Goal: Task Accomplishment & Management: Use online tool/utility

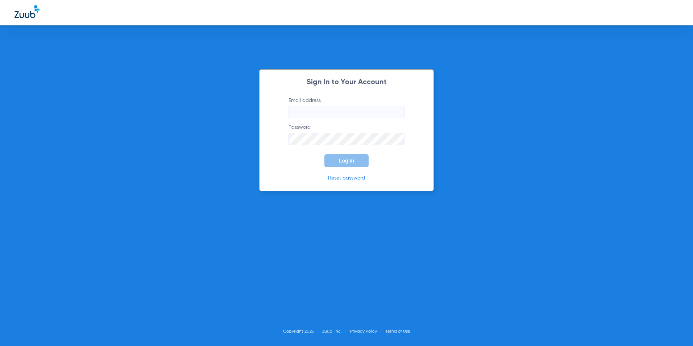
type input "[EMAIL_ADDRESS][DOMAIN_NAME]"
click at [348, 159] on span "Log In" at bounding box center [346, 161] width 15 height 6
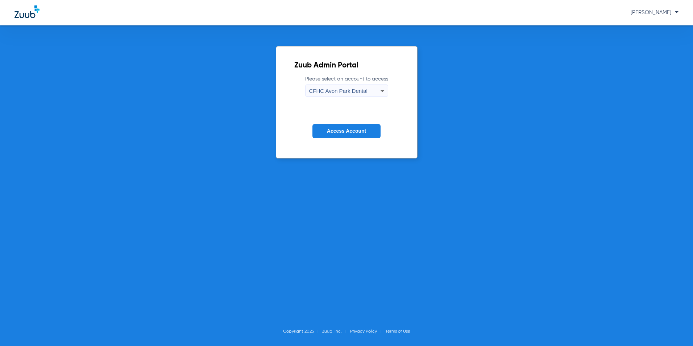
click at [371, 90] on div "CFHC Avon Park Dental" at bounding box center [344, 91] width 71 height 12
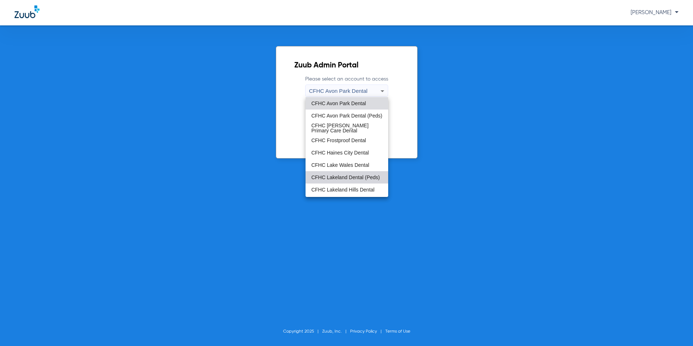
click at [348, 180] on span "CFHC Lakeland Dental (Peds)" at bounding box center [345, 177] width 69 height 5
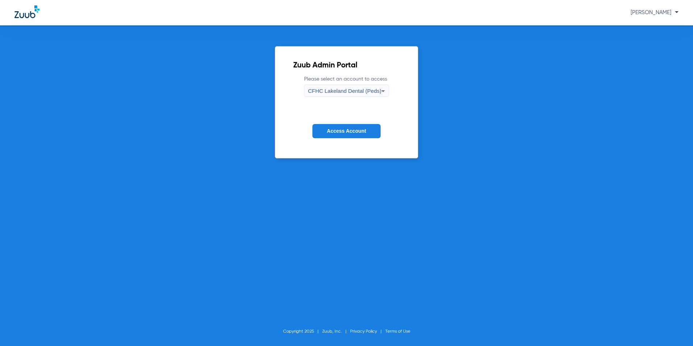
click at [345, 128] on span "Access Account" at bounding box center [346, 131] width 39 height 6
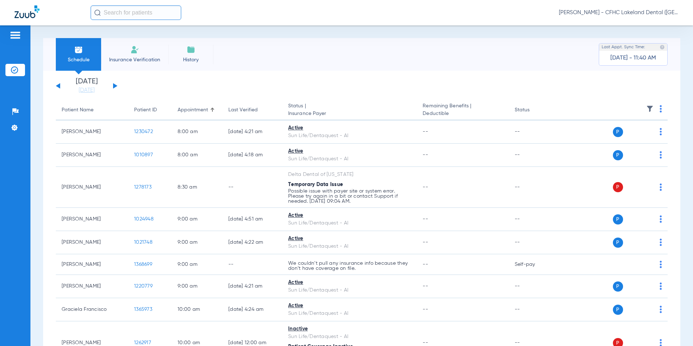
click at [114, 86] on button at bounding box center [115, 85] width 4 height 5
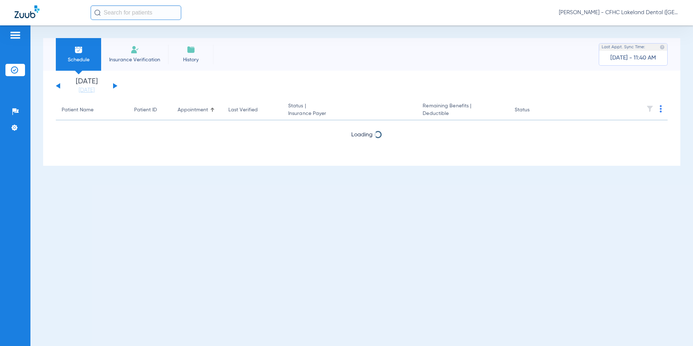
click at [114, 86] on button at bounding box center [115, 85] width 4 height 5
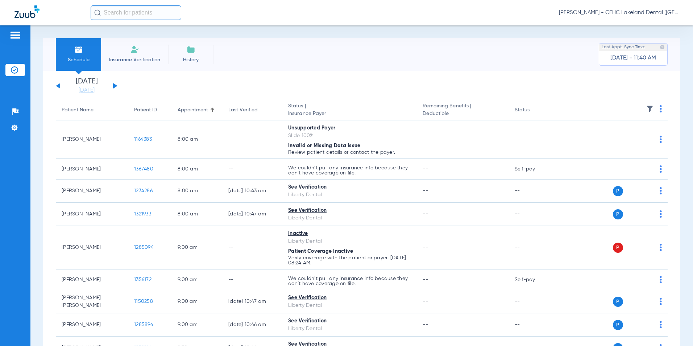
click at [57, 86] on button at bounding box center [58, 85] width 4 height 5
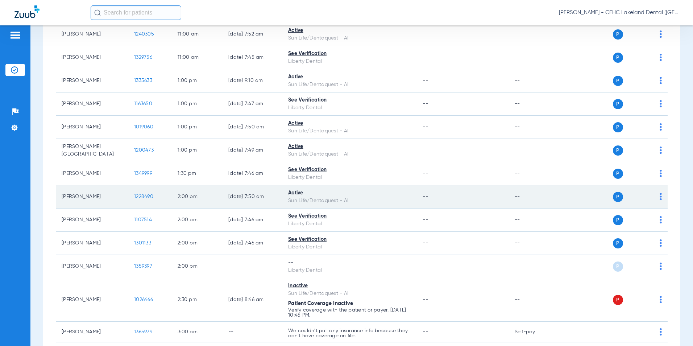
scroll to position [399, 0]
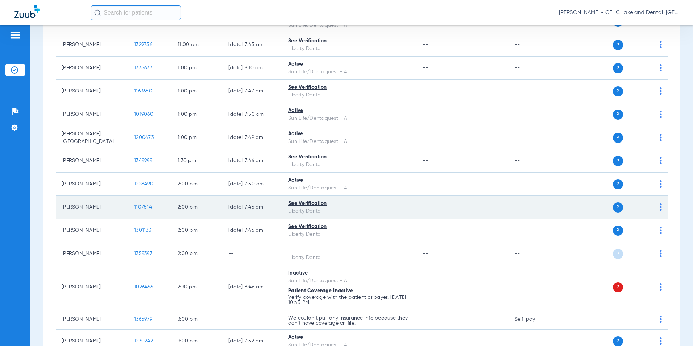
click at [138, 210] on span "1107514" at bounding box center [143, 206] width 18 height 5
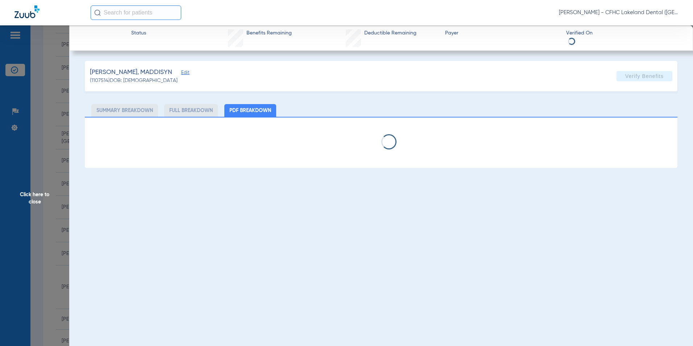
select select "page-width"
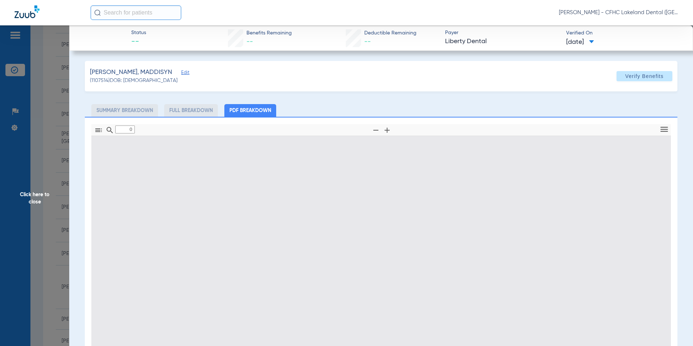
type input "1"
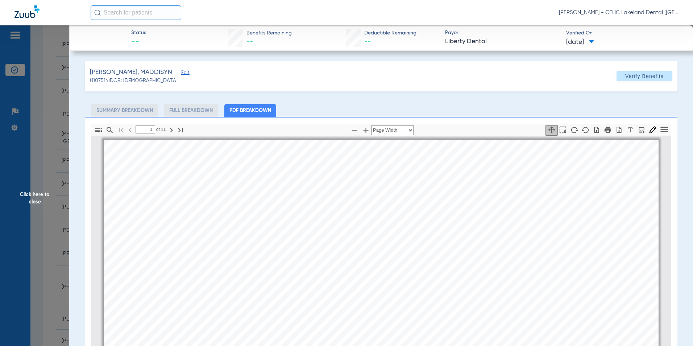
scroll to position [4, 0]
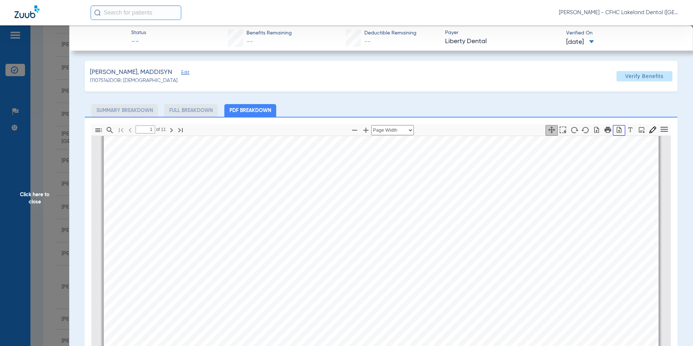
click at [618, 131] on button "button" at bounding box center [619, 130] width 12 height 11
click at [46, 210] on span "Click here to close" at bounding box center [34, 198] width 69 height 346
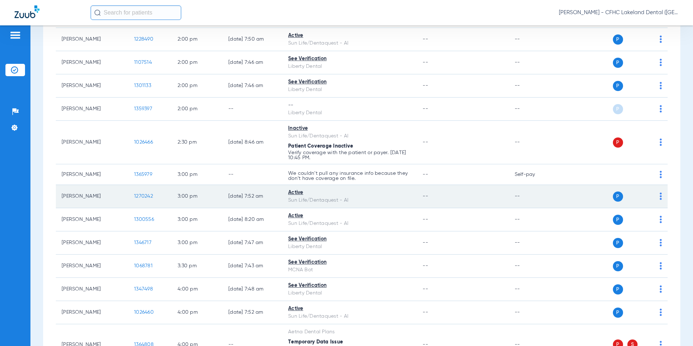
scroll to position [544, 0]
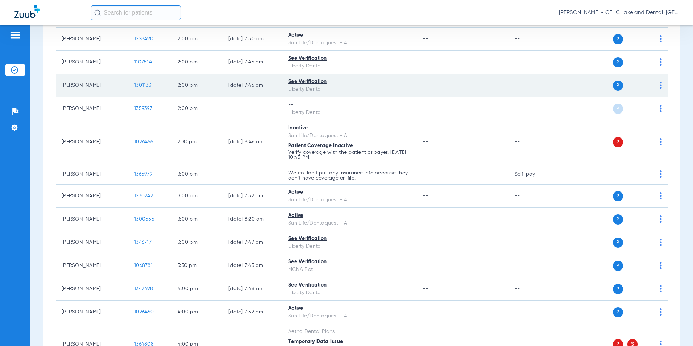
click at [139, 87] on span "1301133" at bounding box center [142, 85] width 17 height 5
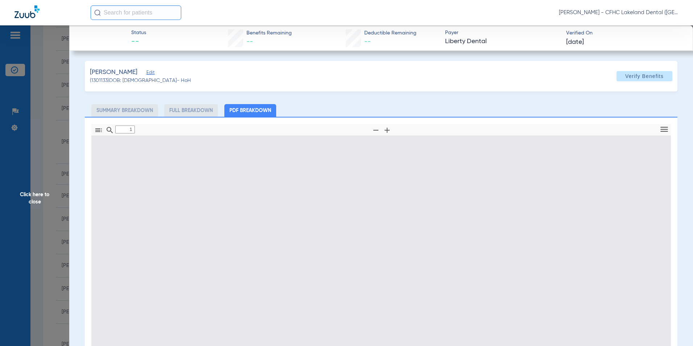
type input "0"
select select "page-width"
type input "1"
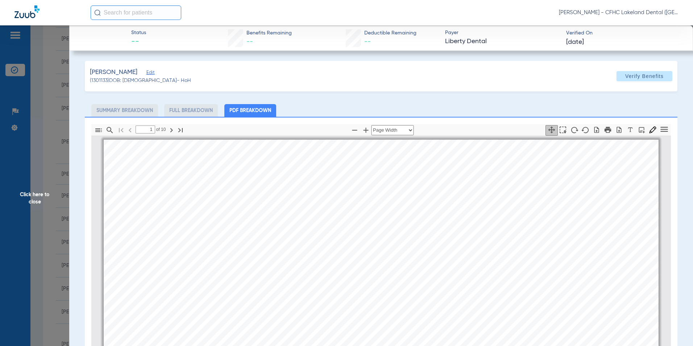
scroll to position [4, 0]
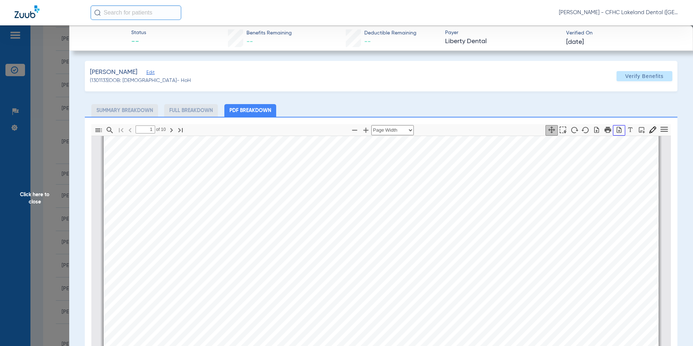
click at [616, 129] on icon "button" at bounding box center [619, 129] width 7 height 7
click at [36, 203] on span "Click here to close" at bounding box center [34, 198] width 69 height 346
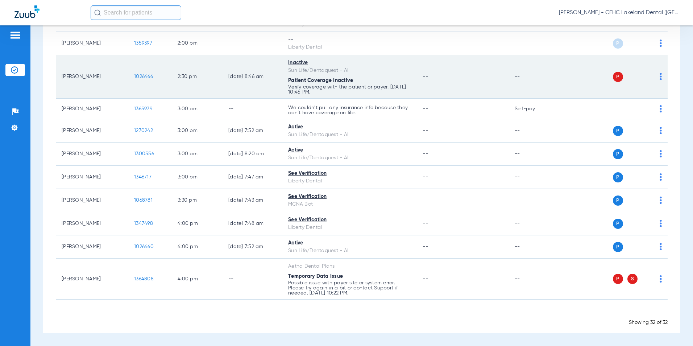
scroll to position [537, 0]
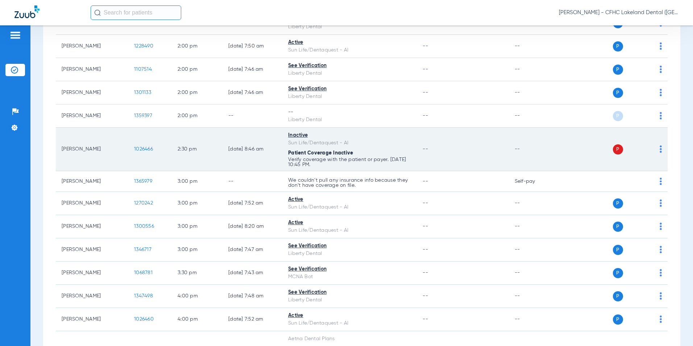
click at [142, 149] on span "1026466" at bounding box center [143, 148] width 19 height 5
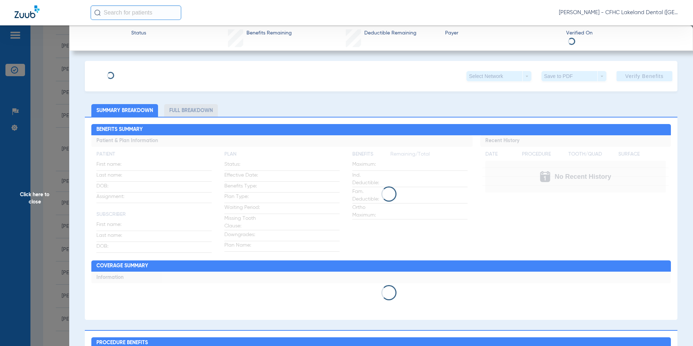
type input "MAURION"
type input "[PERSON_NAME]"
type input "[DATE]"
type input "9533087579"
type input "99999"
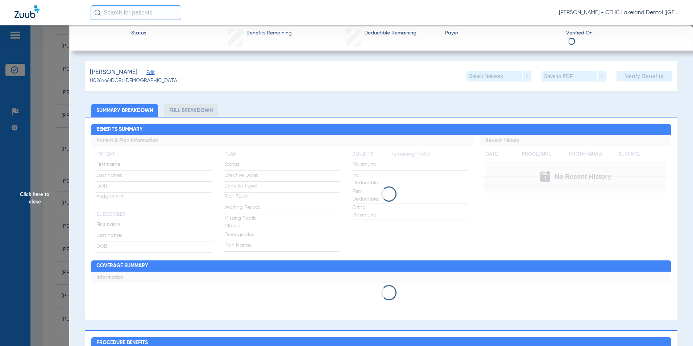
click at [153, 71] on span "Edit" at bounding box center [149, 73] width 7 height 7
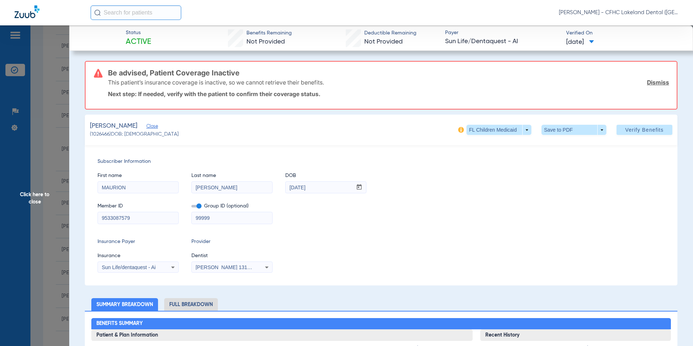
drag, startPoint x: 133, startPoint y: 215, endPoint x: 87, endPoint y: 211, distance: 46.6
click at [87, 211] on div "Subscriber Information First name [PERSON_NAME] Last name [PERSON_NAME] DOB mm …" at bounding box center [381, 215] width 593 height 140
click at [30, 204] on span "Click here to close" at bounding box center [34, 198] width 69 height 346
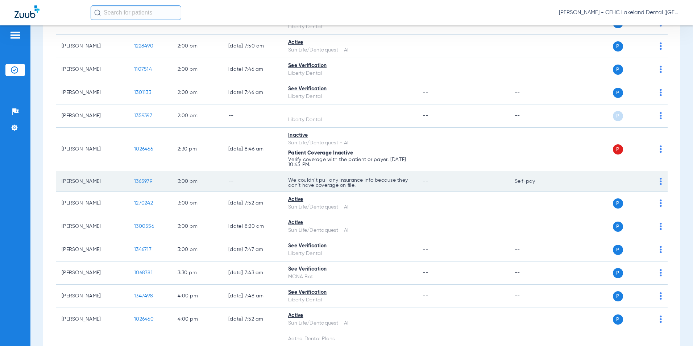
click at [143, 181] on span "1365979" at bounding box center [143, 181] width 18 height 5
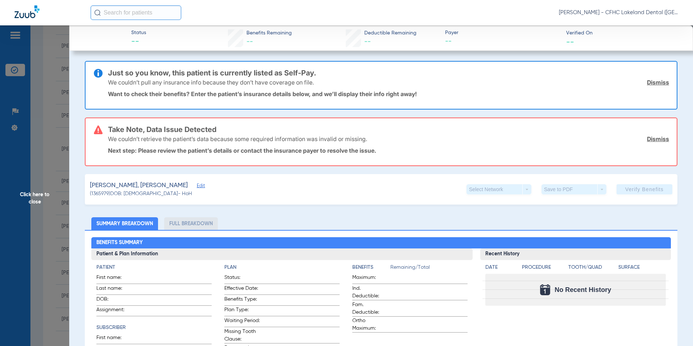
click at [197, 187] on span "Edit" at bounding box center [200, 186] width 7 height 7
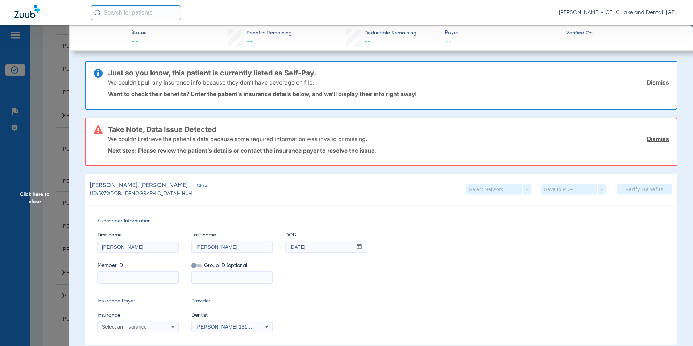
paste input "9667530353"
type input "9667530353"
click at [124, 324] on span "Select an Insurance" at bounding box center [124, 327] width 45 height 6
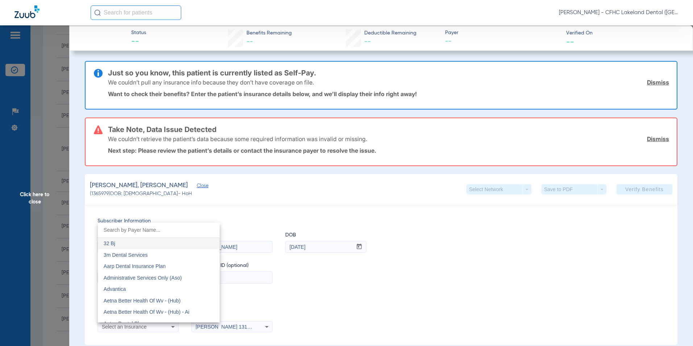
drag, startPoint x: 123, startPoint y: 325, endPoint x: 132, endPoint y: 228, distance: 96.8
click at [132, 228] on input "dropdown search" at bounding box center [159, 230] width 122 height 15
type input "DENTAQUEST"
click at [128, 250] on mat-option "Dentaquest - Government" at bounding box center [159, 255] width 122 height 12
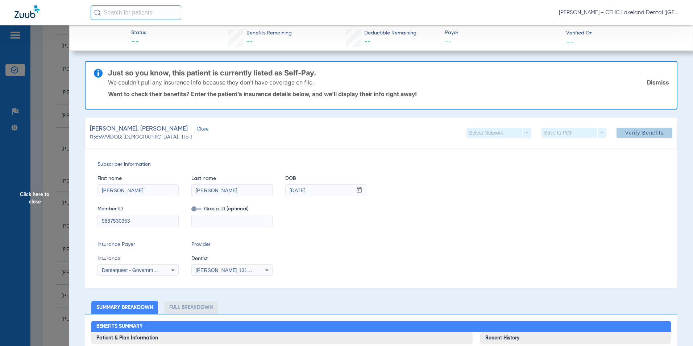
click at [619, 136] on span at bounding box center [645, 132] width 56 height 17
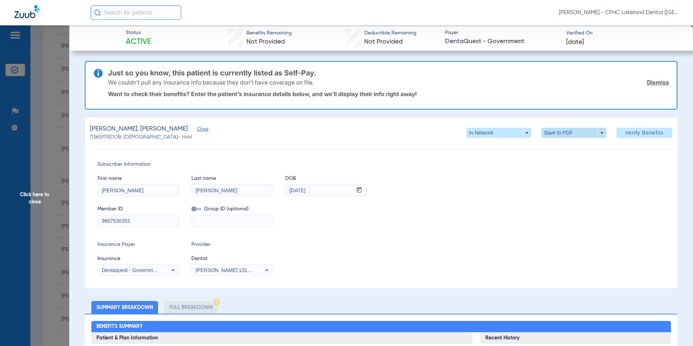
click at [580, 137] on span at bounding box center [574, 133] width 65 height 10
click at [579, 147] on span "Save to PDF" at bounding box center [571, 147] width 29 height 5
click at [23, 205] on span "Click here to close" at bounding box center [34, 198] width 69 height 346
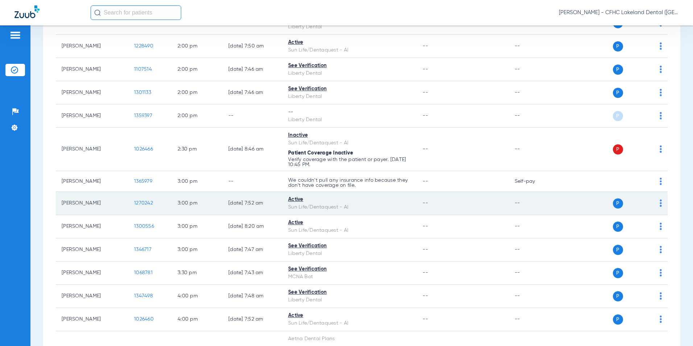
click at [143, 202] on span "1270242" at bounding box center [143, 202] width 19 height 5
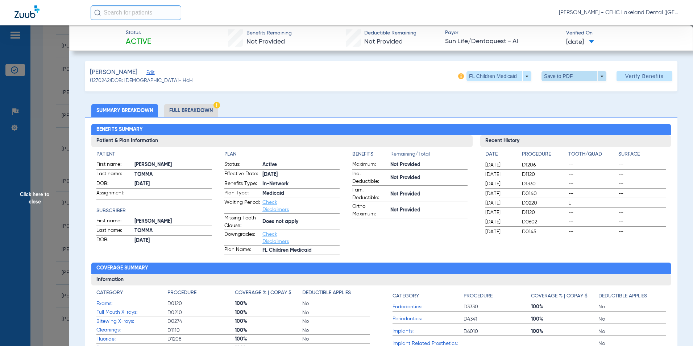
click at [569, 76] on span at bounding box center [573, 75] width 17 height 17
click at [558, 90] on span "Save to PDF" at bounding box center [571, 90] width 29 height 5
click at [40, 199] on span "Click here to close" at bounding box center [34, 198] width 69 height 346
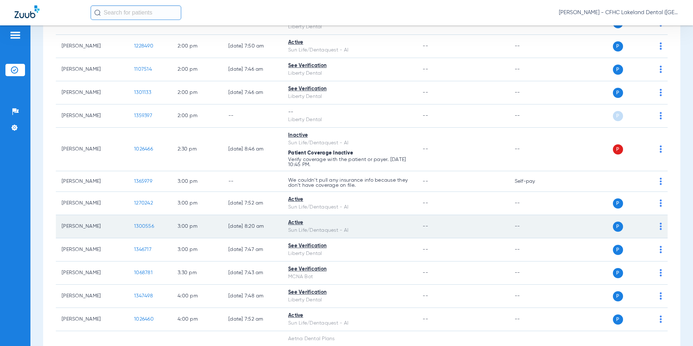
click at [143, 226] on span "1300556" at bounding box center [144, 226] width 20 height 5
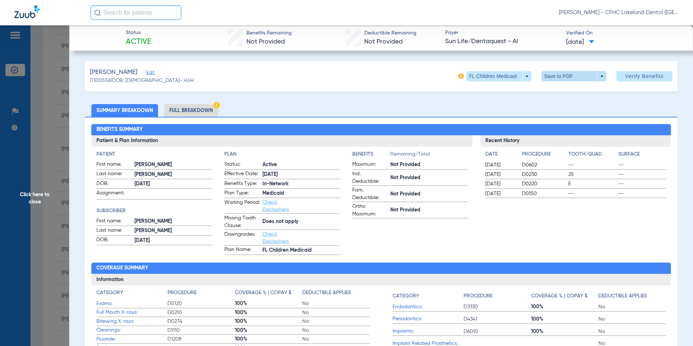
click at [568, 73] on span at bounding box center [573, 75] width 17 height 17
click at [558, 89] on span "Save to PDF" at bounding box center [571, 90] width 29 height 5
click at [30, 198] on span "Click here to close" at bounding box center [34, 198] width 69 height 346
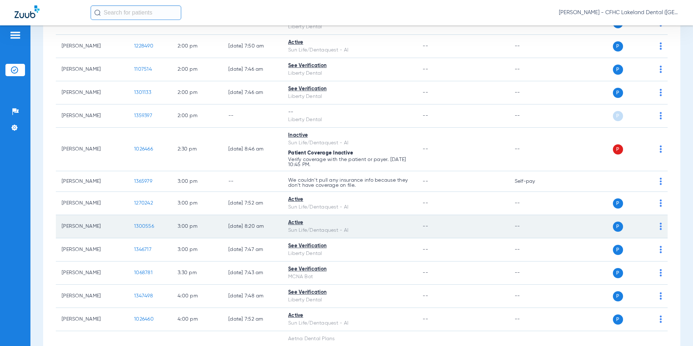
scroll to position [573, 0]
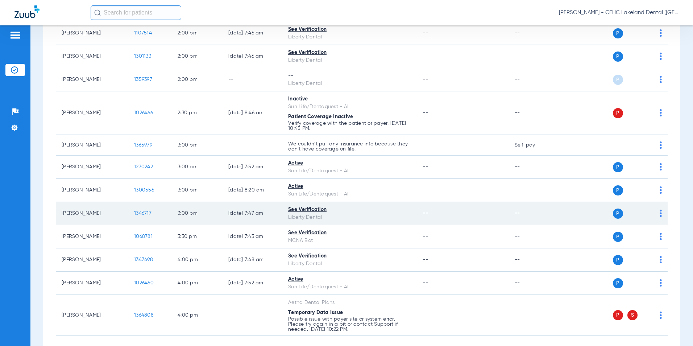
click at [146, 214] on span "1346717" at bounding box center [142, 213] width 17 height 5
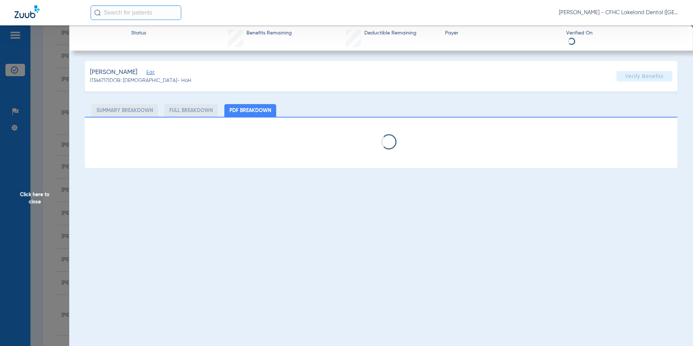
select select "page-width"
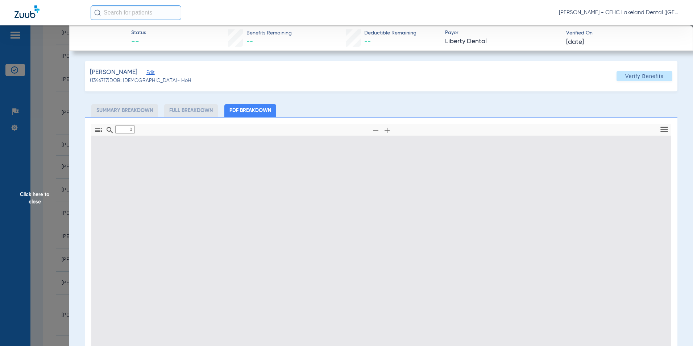
type input "1"
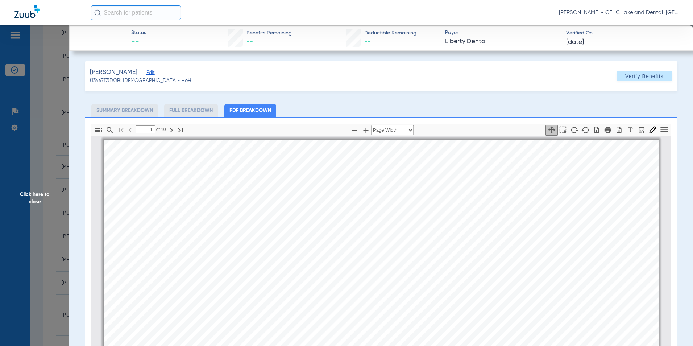
scroll to position [4, 0]
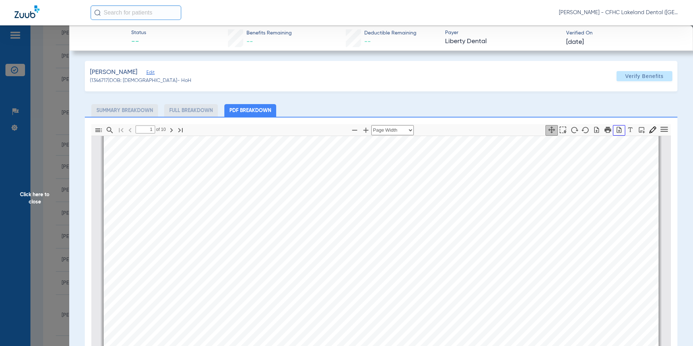
click at [616, 129] on icon "button" at bounding box center [619, 129] width 7 height 7
click at [39, 203] on span "Click here to close" at bounding box center [34, 198] width 69 height 346
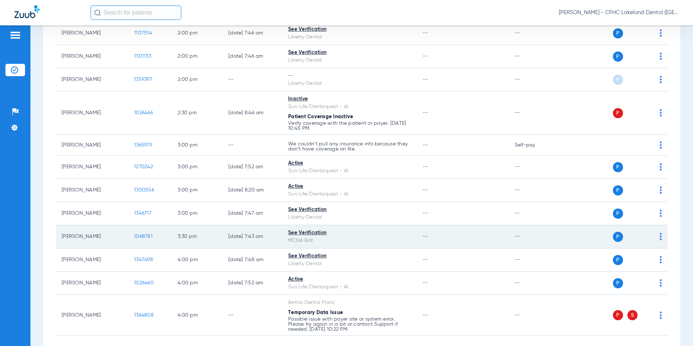
click at [150, 236] on span "1068781" at bounding box center [143, 236] width 18 height 5
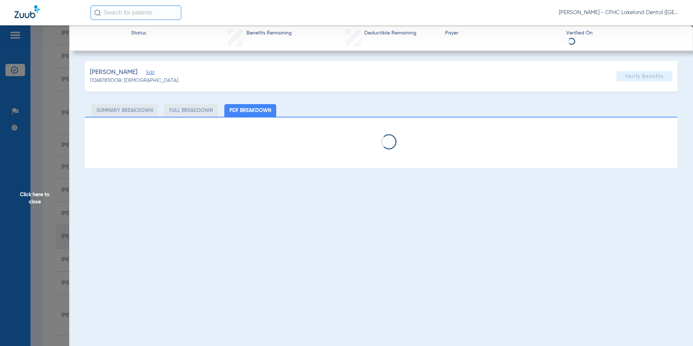
select select "page-width"
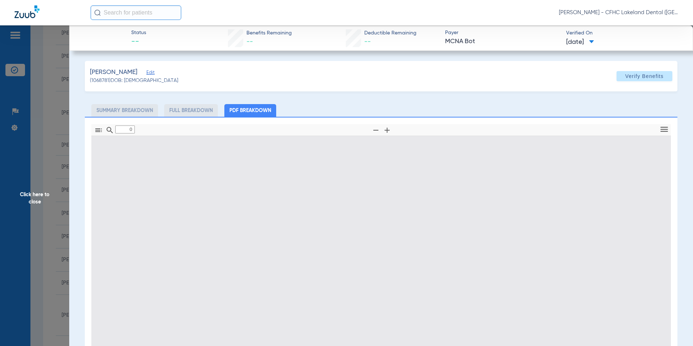
type input "1"
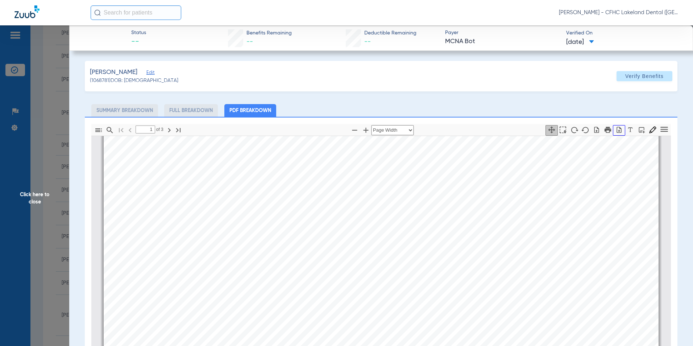
click at [616, 129] on icon "button" at bounding box center [619, 129] width 7 height 7
click at [36, 193] on span "Click here to close" at bounding box center [34, 198] width 69 height 346
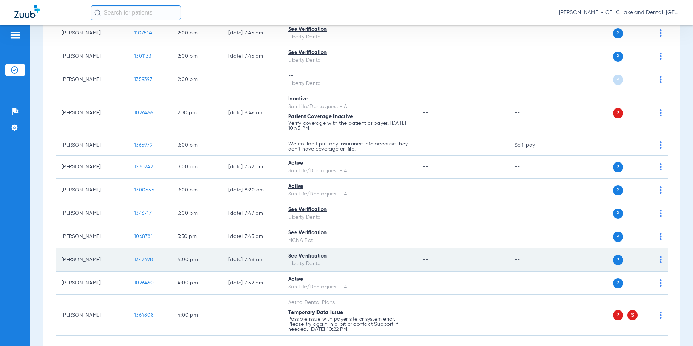
click at [136, 261] on span "1347498" at bounding box center [143, 259] width 19 height 5
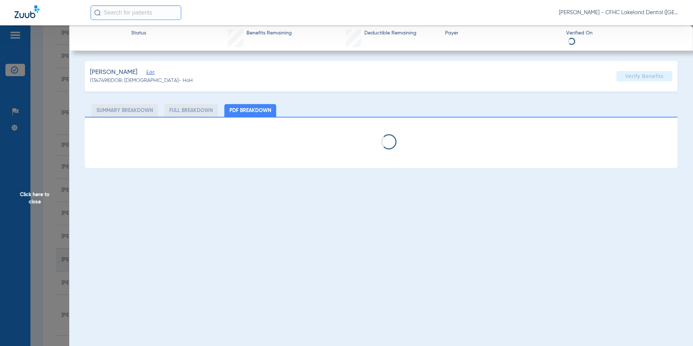
select select "page-width"
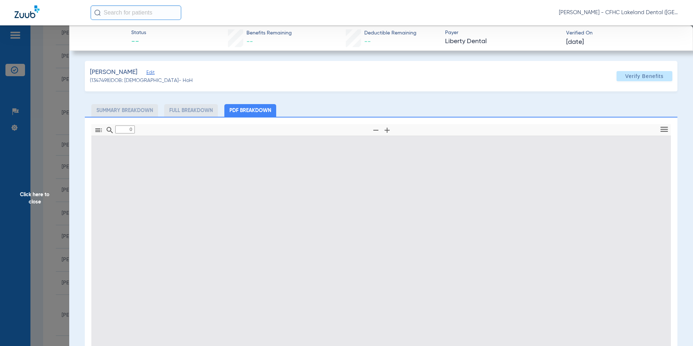
type input "1"
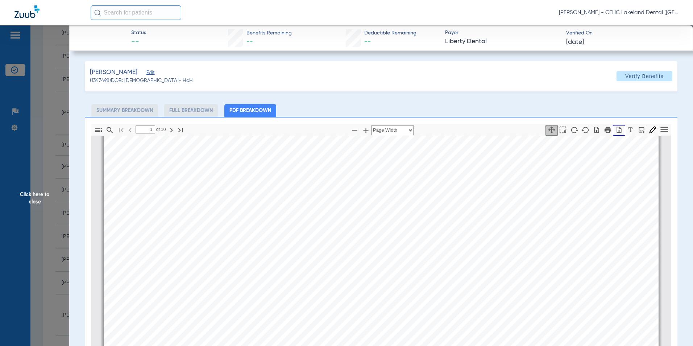
click at [613, 133] on button "button" at bounding box center [619, 130] width 12 height 11
click at [32, 189] on span "Click here to close" at bounding box center [34, 198] width 69 height 346
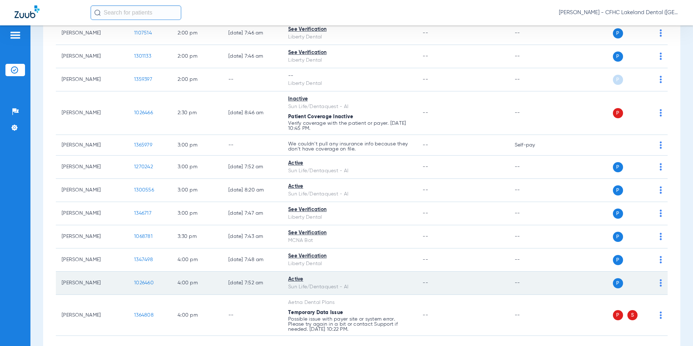
click at [138, 282] on span "1026460" at bounding box center [144, 282] width 20 height 5
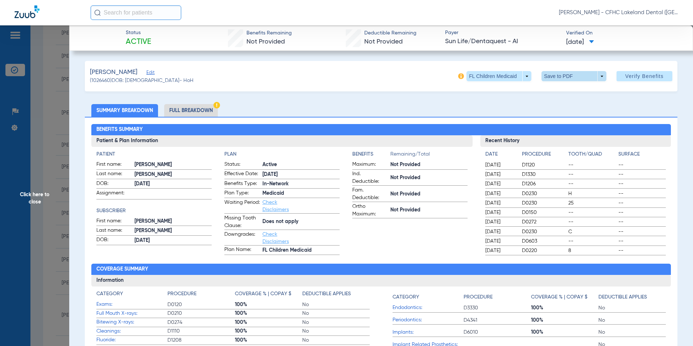
click at [595, 78] on span at bounding box center [574, 76] width 65 height 10
click at [568, 91] on span "Save to PDF" at bounding box center [571, 90] width 29 height 5
click at [34, 199] on span "Click here to close" at bounding box center [34, 198] width 69 height 346
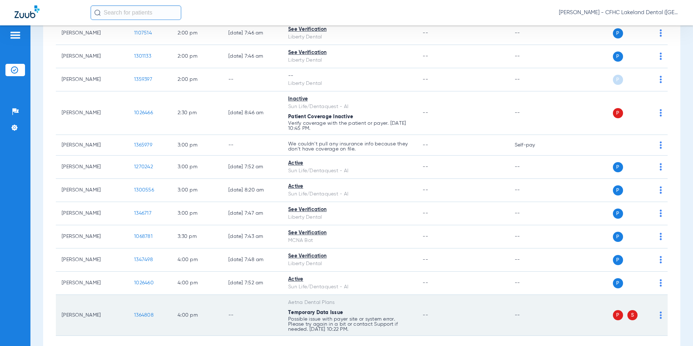
click at [142, 315] on span "1364808" at bounding box center [144, 314] width 20 height 5
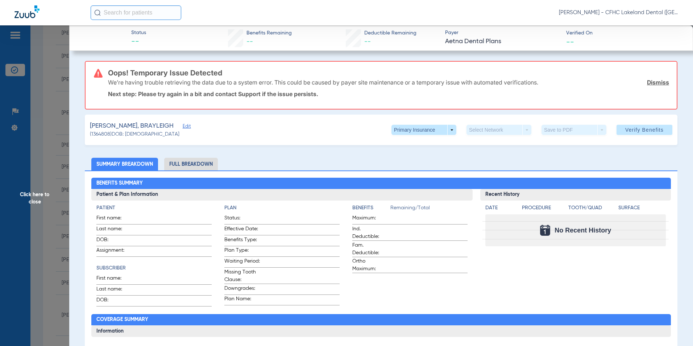
click at [37, 175] on span "Click here to close" at bounding box center [34, 198] width 69 height 346
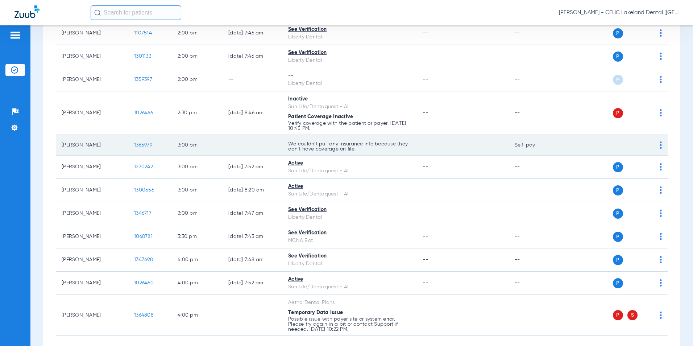
click at [143, 147] on span "1365979" at bounding box center [143, 144] width 18 height 5
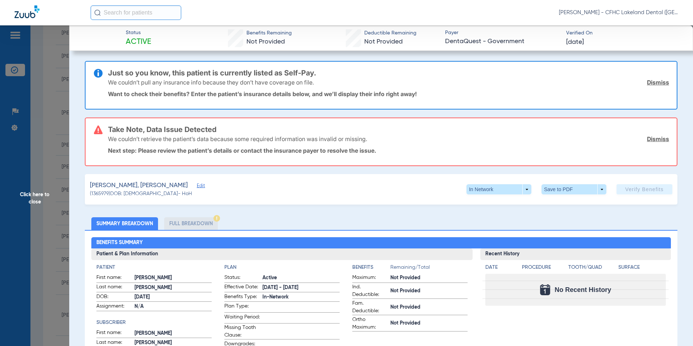
click at [197, 185] on span "Edit" at bounding box center [200, 186] width 7 height 7
